Goal: Navigation & Orientation: Find specific page/section

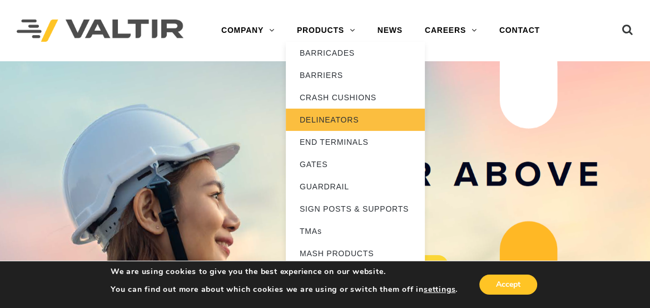
click at [322, 113] on link "DELINEATORS" at bounding box center [355, 119] width 139 height 22
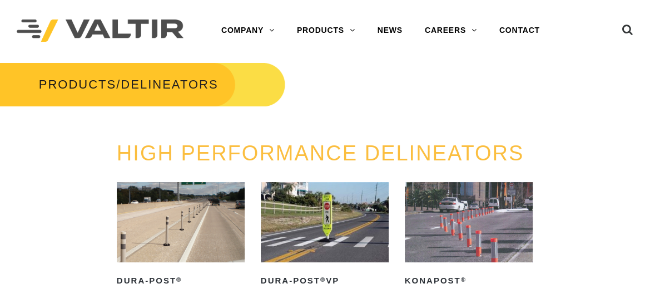
click at [190, 225] on img at bounding box center [181, 222] width 128 height 80
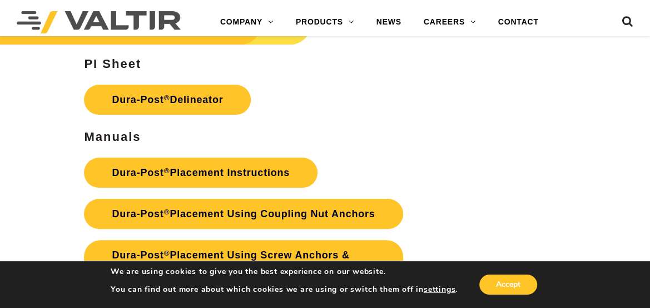
scroll to position [2630, 0]
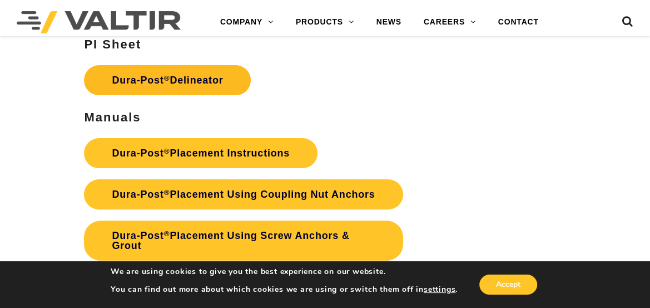
click at [215, 73] on link "Dura-Post ® Delineator" at bounding box center [167, 80] width 167 height 30
